Goal: Information Seeking & Learning: Find specific fact

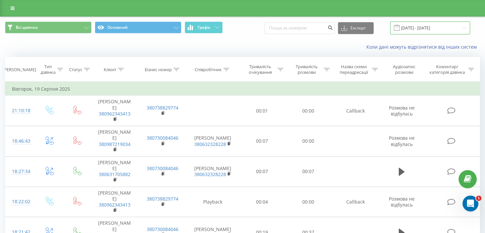
click at [425, 25] on input "[DATE] - [DATE]" at bounding box center [430, 27] width 80 height 13
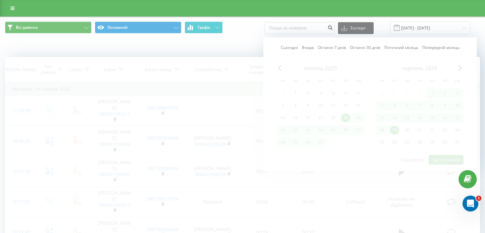
click at [250, 37] on div "Всі дзвінки Основний Графік Експорт .csv .xls .xlsx 19.07.2025 - 19.08.2025 Сьо…" at bounding box center [242, 28] width 484 height 22
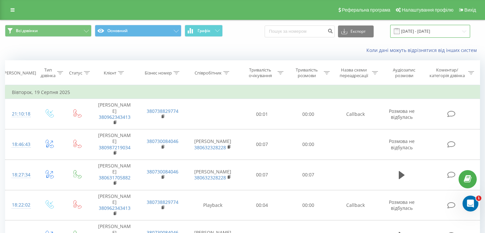
click at [433, 33] on input "19.07.2025 - 19.08.2025" at bounding box center [430, 31] width 80 height 13
click at [234, 50] on div "Коли дані можуть відрізнятися вiд інших систем" at bounding box center [333, 50] width 303 height 7
click at [427, 30] on input "19.07.2025 - 19.08.2025" at bounding box center [430, 31] width 80 height 13
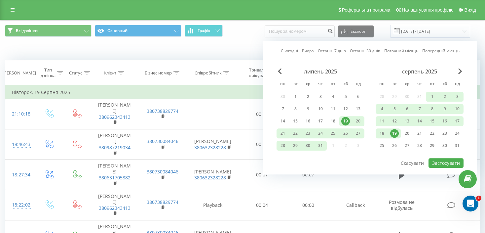
click at [463, 73] on div "серпень 2025" at bounding box center [420, 71] width 88 height 7
click at [459, 72] on span "Next Month" at bounding box center [460, 71] width 4 height 6
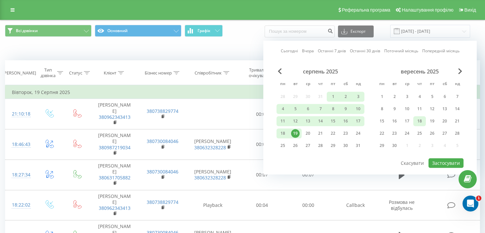
click at [420, 121] on div "18" at bounding box center [419, 121] width 9 height 9
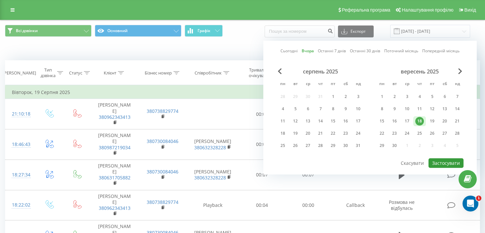
click at [444, 159] on button "Застосувати" at bounding box center [445, 163] width 35 height 10
type input "18.09.2025 - 18.09.2025"
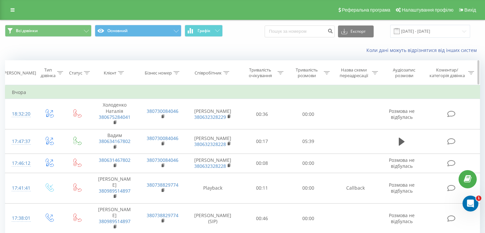
click at [227, 72] on icon at bounding box center [226, 72] width 6 height 3
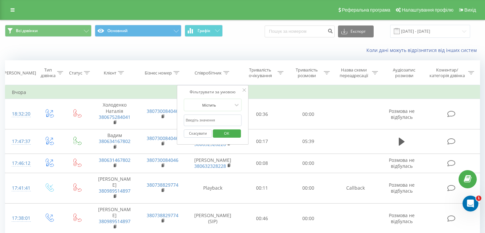
click at [205, 120] on input "text" at bounding box center [213, 120] width 58 height 12
type input "Зінчук"
click at [231, 129] on span "OK" at bounding box center [226, 133] width 18 height 10
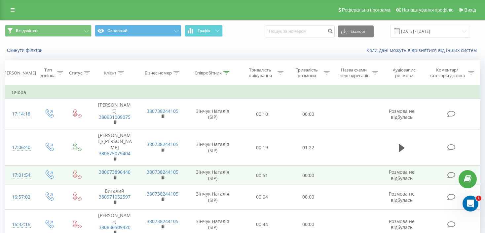
scroll to position [132, 0]
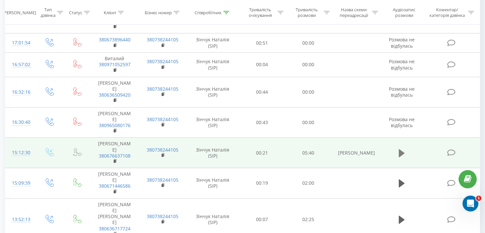
click at [404, 148] on icon at bounding box center [402, 152] width 6 height 9
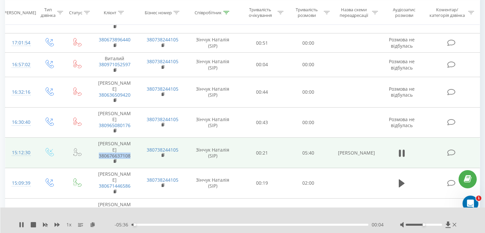
drag, startPoint x: 133, startPoint y: 126, endPoint x: 99, endPoint y: 127, distance: 33.7
click at [99, 137] on td "Дмитро 380676637108" at bounding box center [115, 152] width 48 height 30
copy link "380676637108"
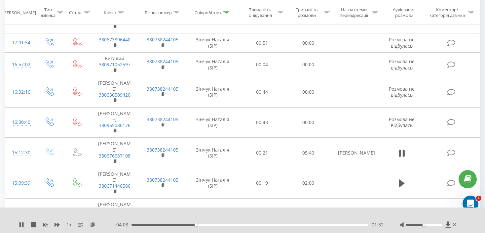
click at [68, 225] on span "1 x" at bounding box center [68, 224] width 5 height 7
click at [19, 224] on icon at bounding box center [19, 224] width 1 height 5
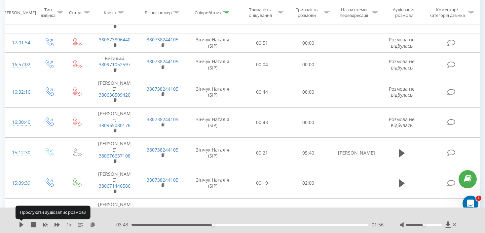
click at [19, 224] on icon at bounding box center [21, 224] width 5 height 5
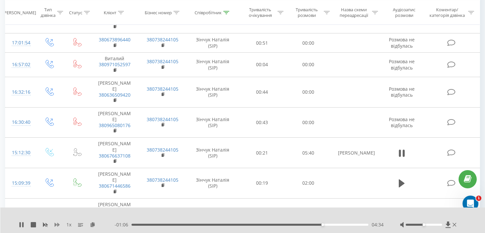
click at [56, 225] on icon at bounding box center [56, 224] width 5 height 5
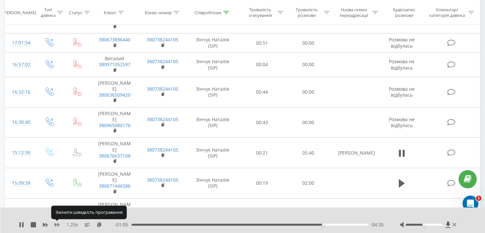
click at [56, 225] on icon at bounding box center [56, 224] width 5 height 5
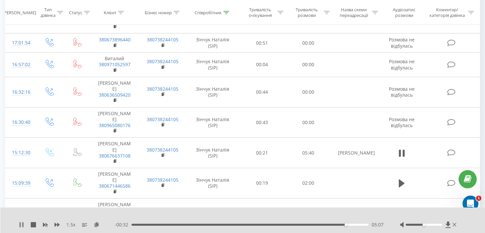
click at [23, 224] on icon at bounding box center [22, 224] width 1 height 5
